Goal: Transaction & Acquisition: Purchase product/service

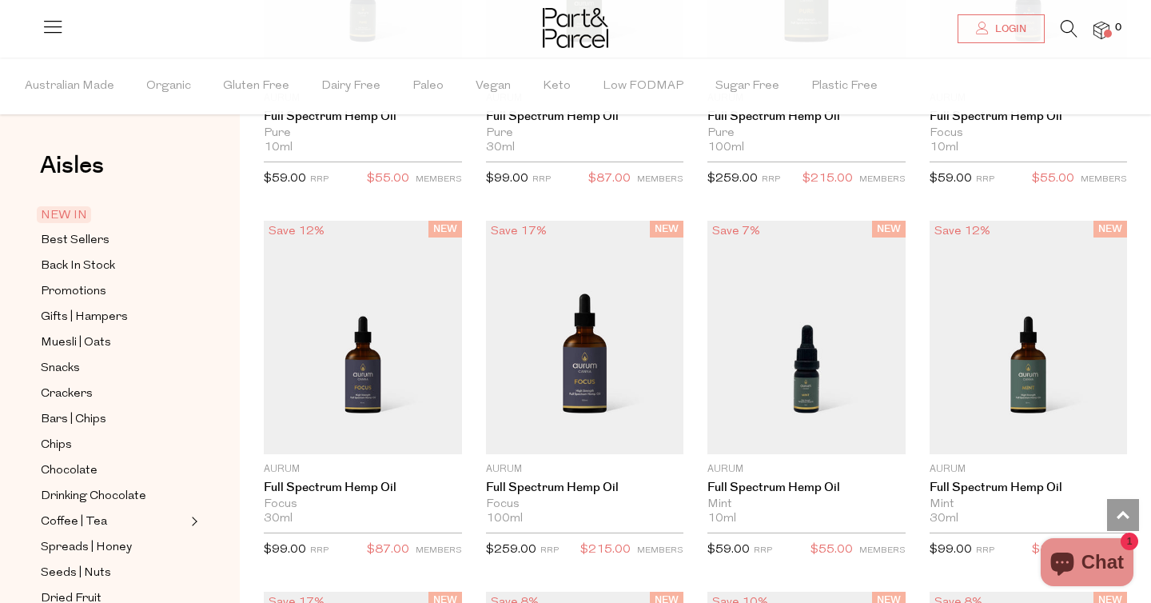
scroll to position [1574, 0]
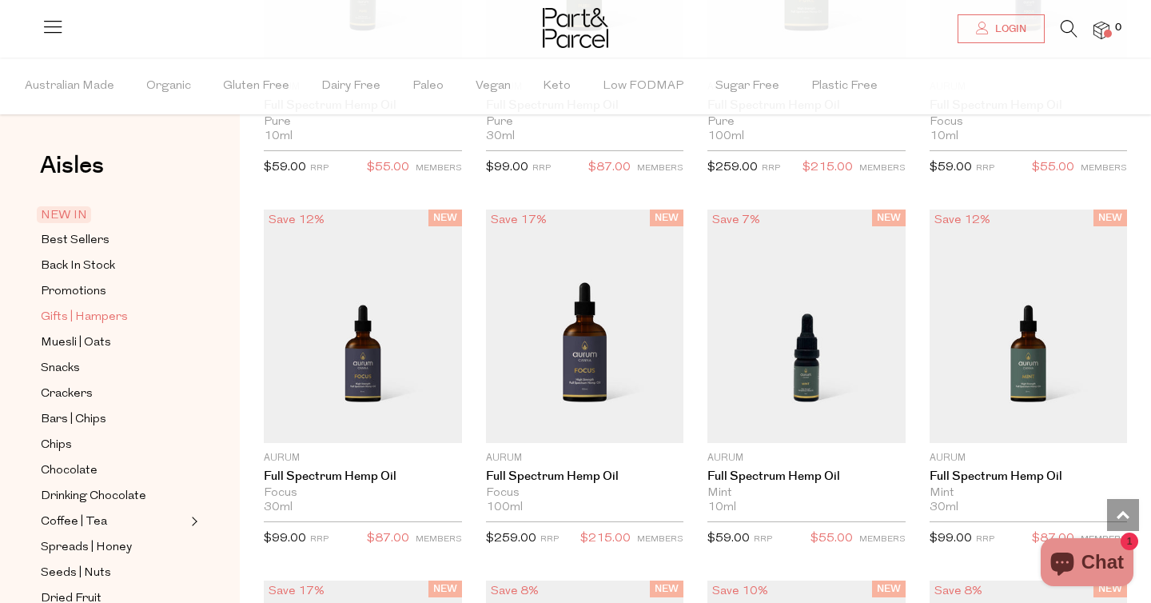
click at [97, 313] on span "Gifts | Hampers" at bounding box center [84, 317] width 87 height 19
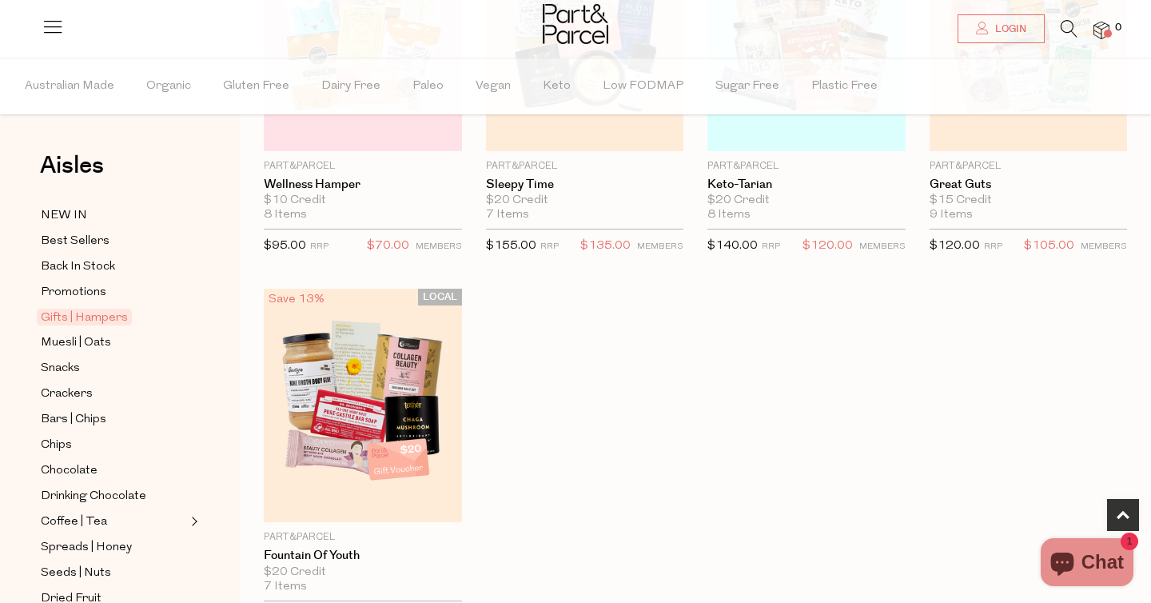
scroll to position [667, 0]
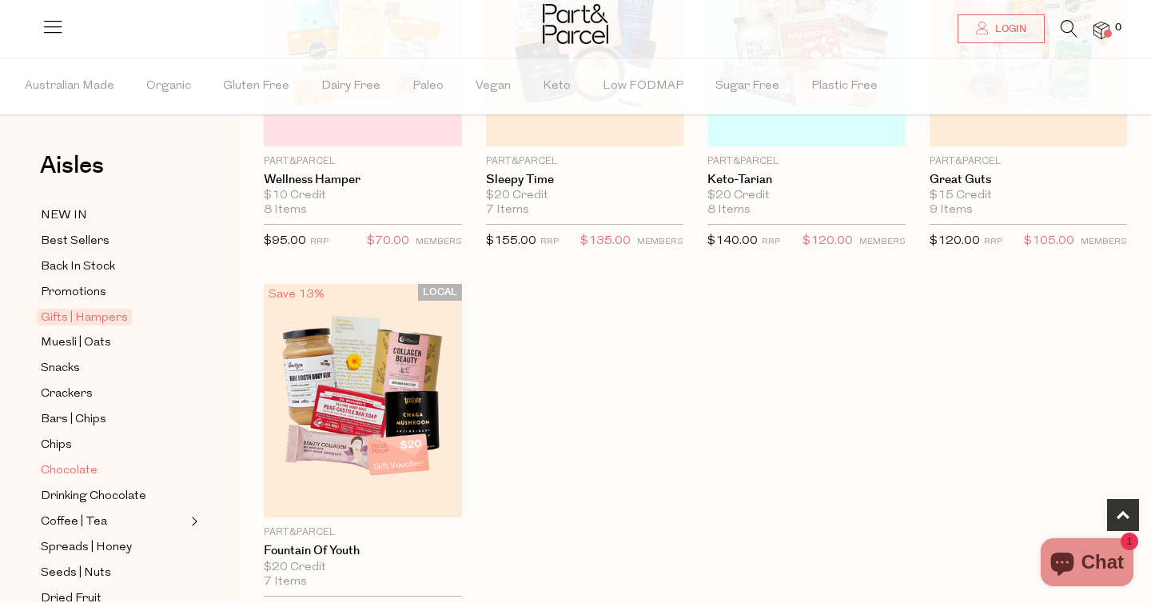
click at [59, 477] on span "Chocolate" at bounding box center [69, 470] width 57 height 19
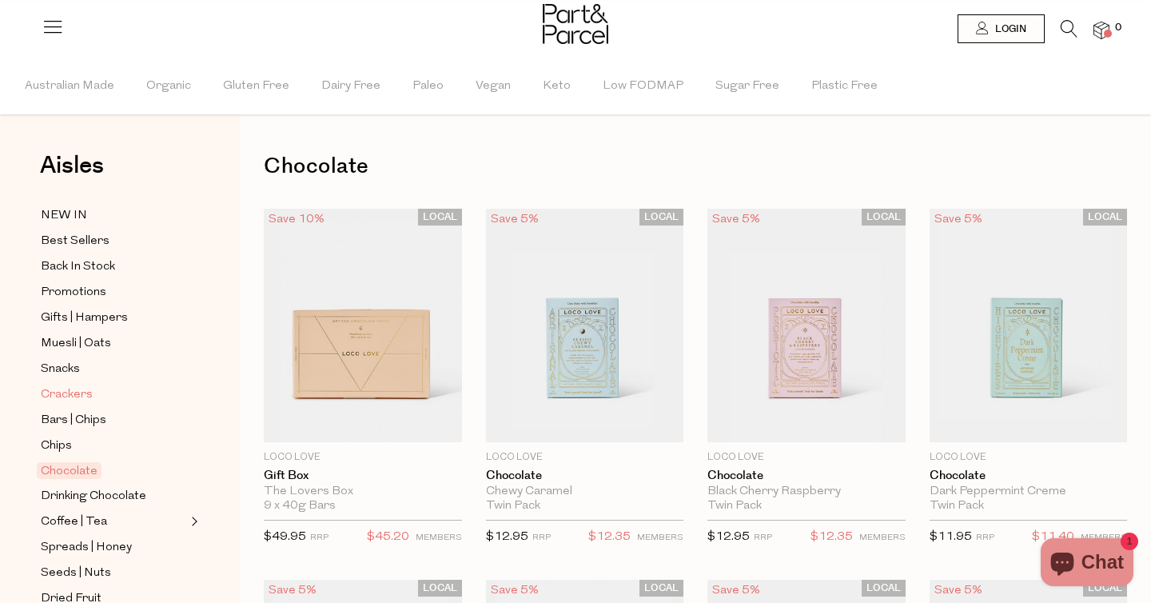
click at [62, 397] on span "Crackers" at bounding box center [67, 394] width 52 height 19
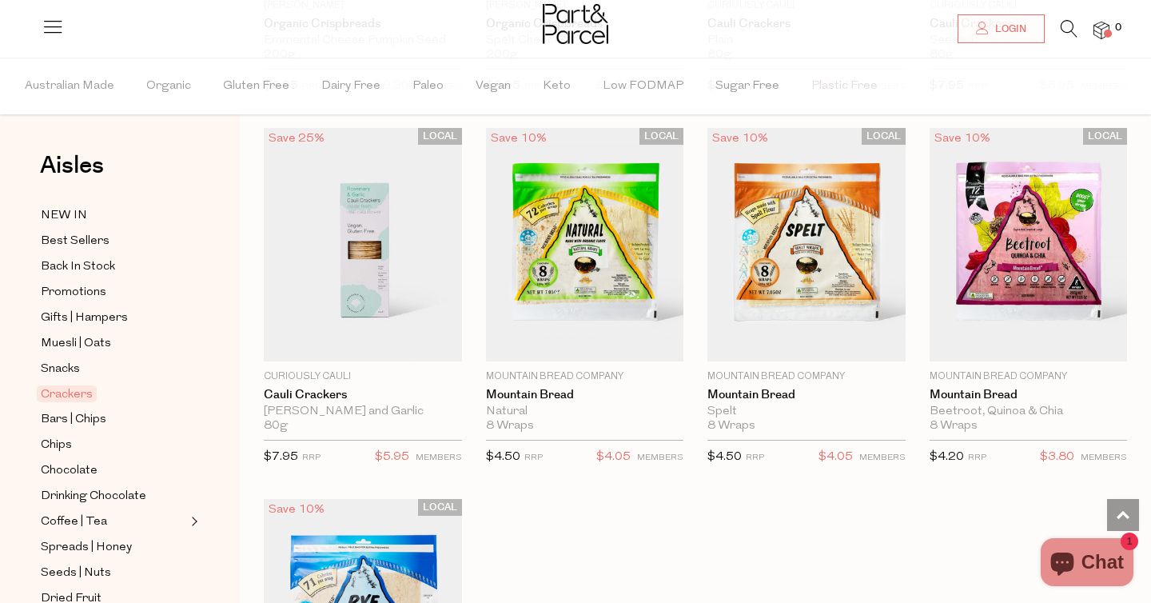
scroll to position [3054, 0]
